Goal: Task Accomplishment & Management: Manage account settings

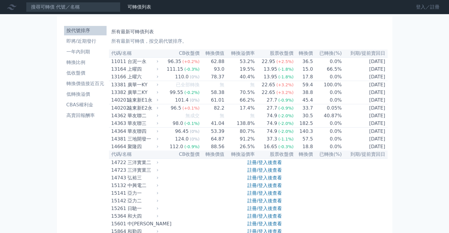
click at [420, 7] on link "登入／註冊" at bounding box center [427, 6] width 33 height 9
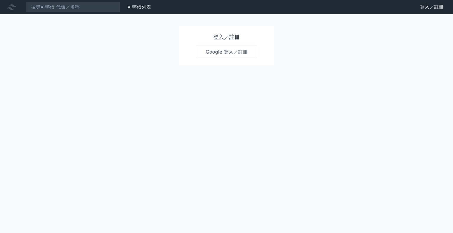
click at [239, 54] on link "Google 登入／註冊" at bounding box center [226, 52] width 61 height 12
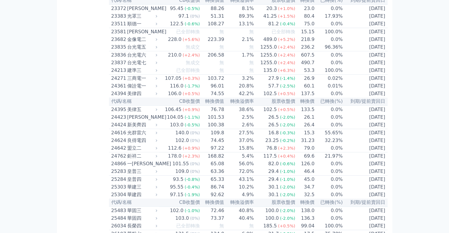
scroll to position [462, 0]
